Goal: Information Seeking & Learning: Learn about a topic

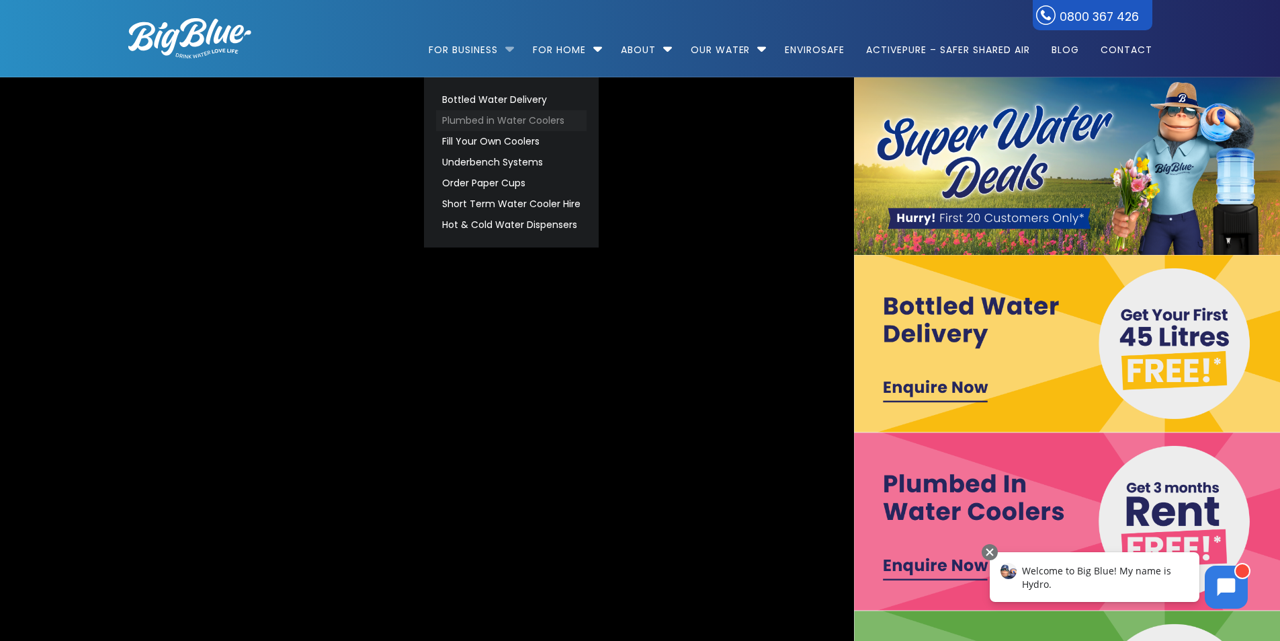
click at [491, 124] on link "Plumbed in Water Coolers" at bounding box center [511, 120] width 151 height 21
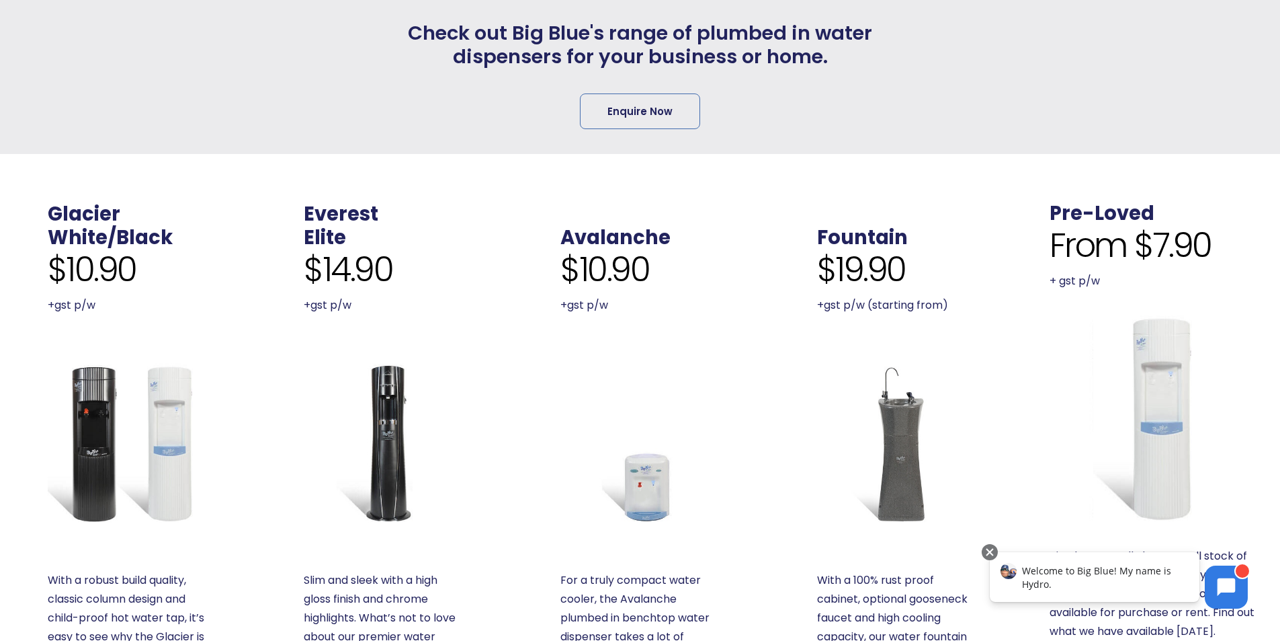
click at [667, 468] on img at bounding box center [640, 442] width 159 height 159
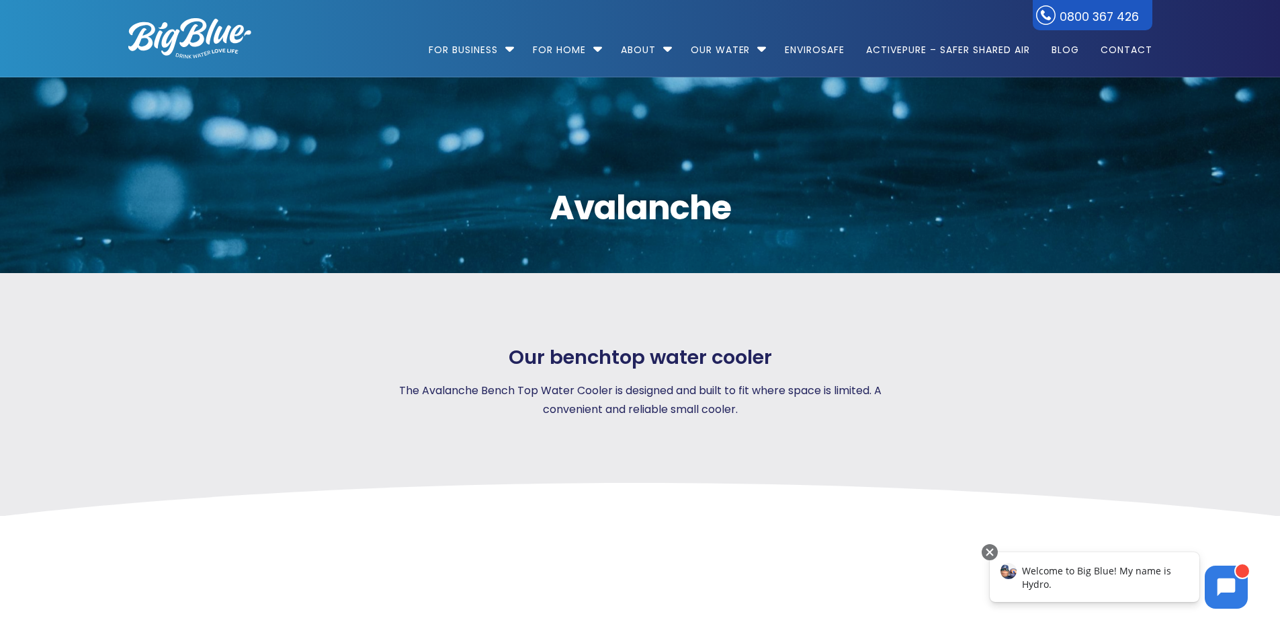
click at [413, 343] on div "Our benchtop water cooler The Avalanche Bench Top Water Cooler is designed and …" at bounding box center [640, 394] width 1073 height 243
